Goal: Navigation & Orientation: Find specific page/section

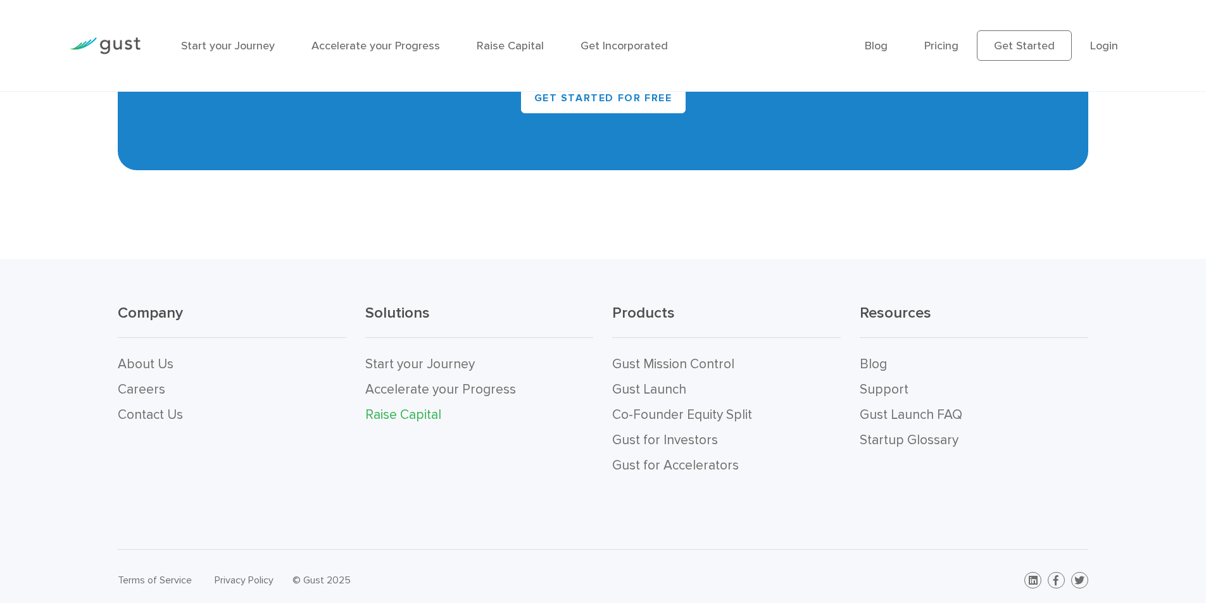
scroll to position [5691, 0]
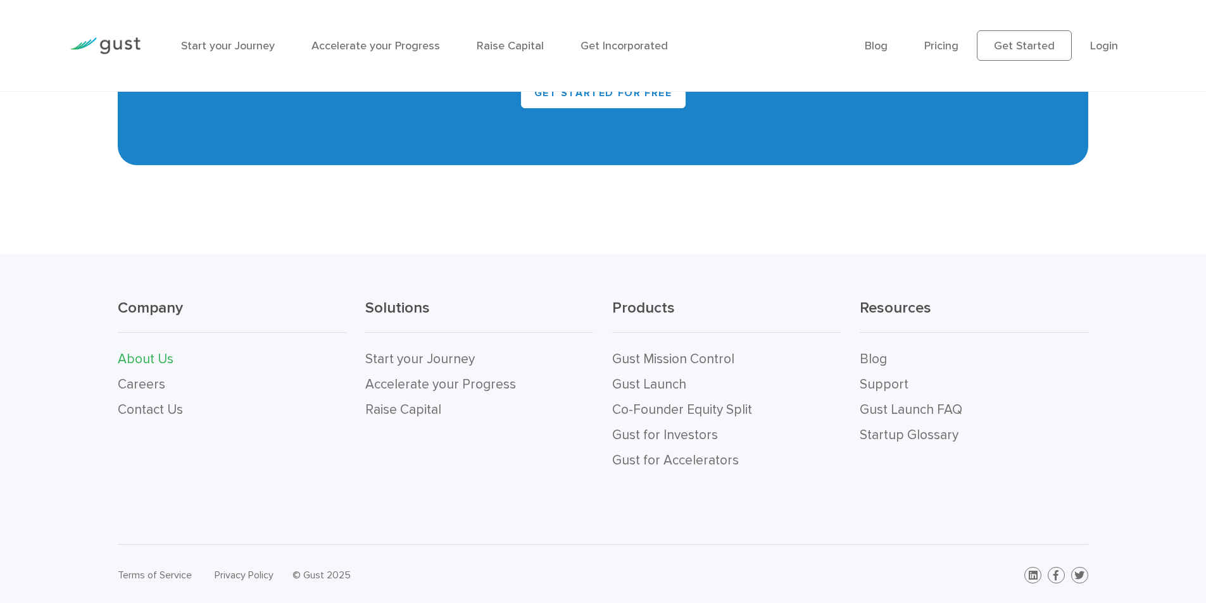
click at [140, 359] on link "About Us" at bounding box center [146, 359] width 56 height 16
